Goal: Find specific page/section: Find specific page/section

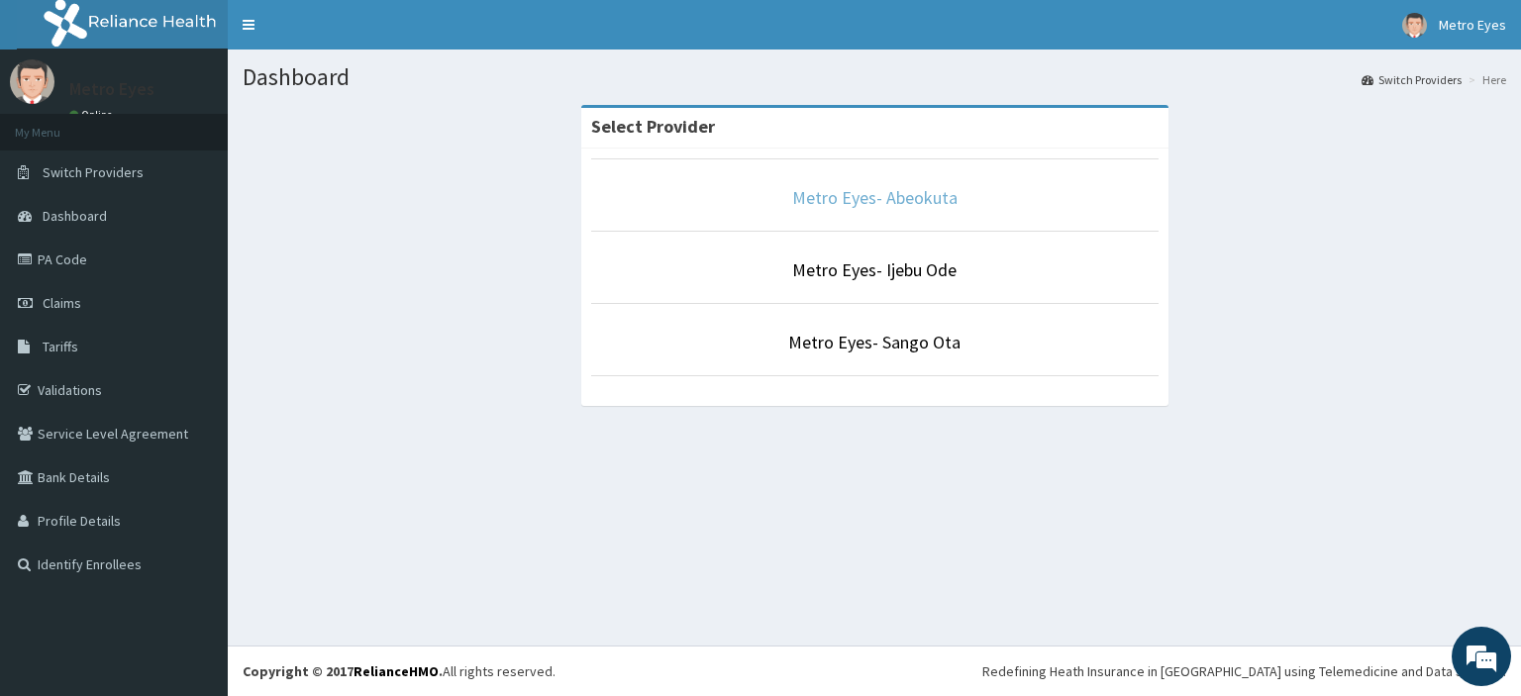
click at [887, 190] on link "Metro Eyes- Abeokuta" at bounding box center [874, 197] width 165 height 23
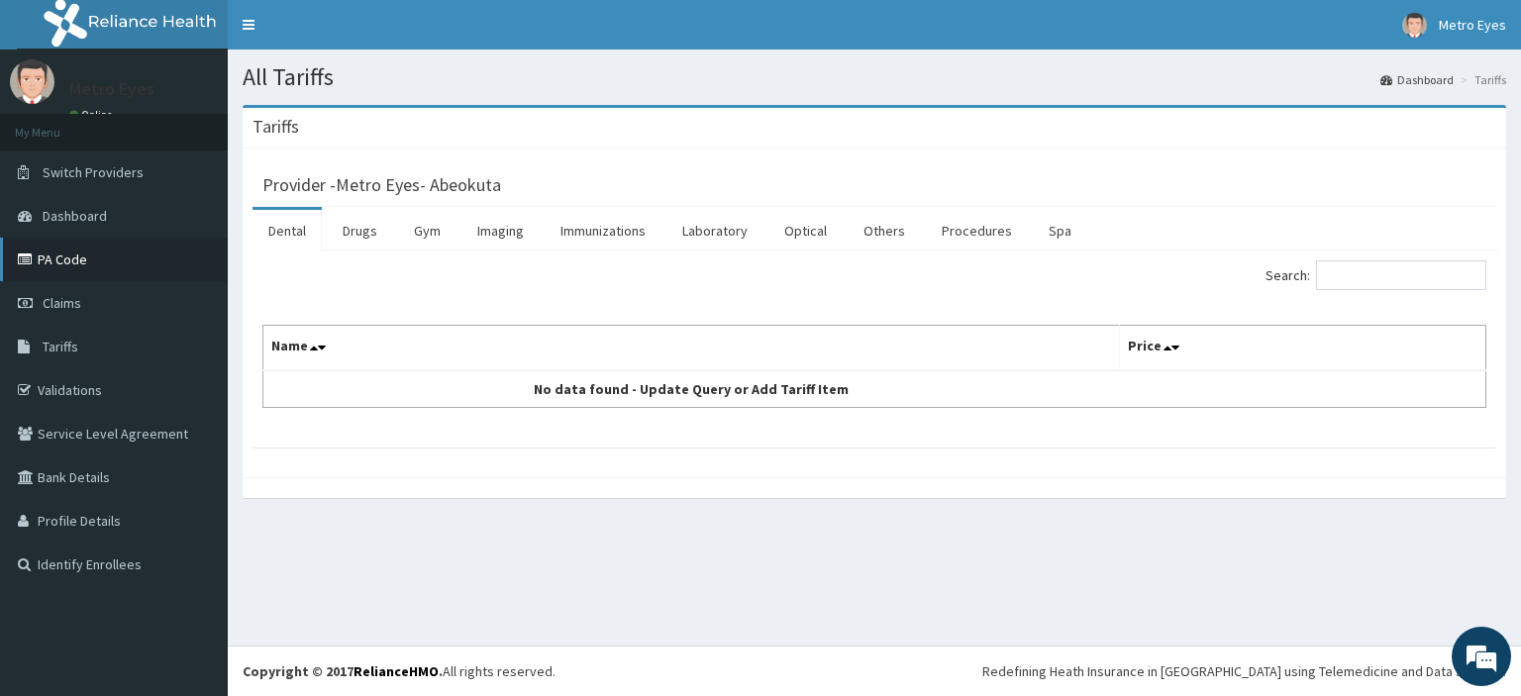
click at [73, 262] on link "PA Code" at bounding box center [114, 260] width 228 height 44
